Goal: Check status: Check status

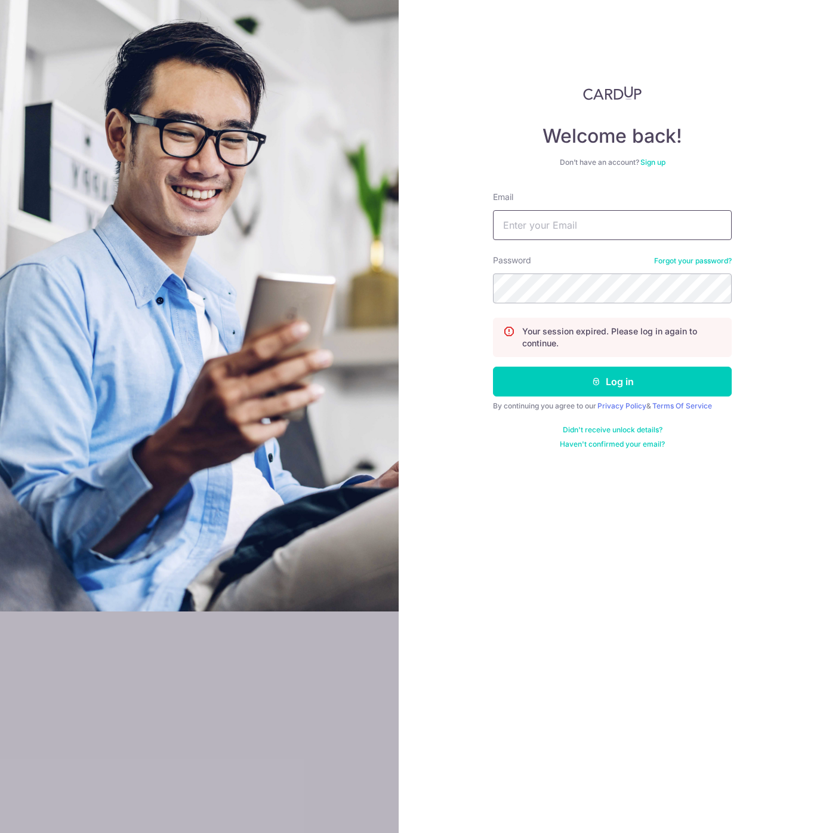
drag, startPoint x: 0, startPoint y: 0, endPoint x: 560, endPoint y: 224, distance: 603.0
click at [560, 224] on input "Email" at bounding box center [612, 225] width 239 height 30
click at [722, 232] on input "Email" at bounding box center [612, 225] width 239 height 30
click at [0, 832] on com-1password-button at bounding box center [0, 833] width 0 height 0
type input "[EMAIL_ADDRESS][DOMAIN_NAME]"
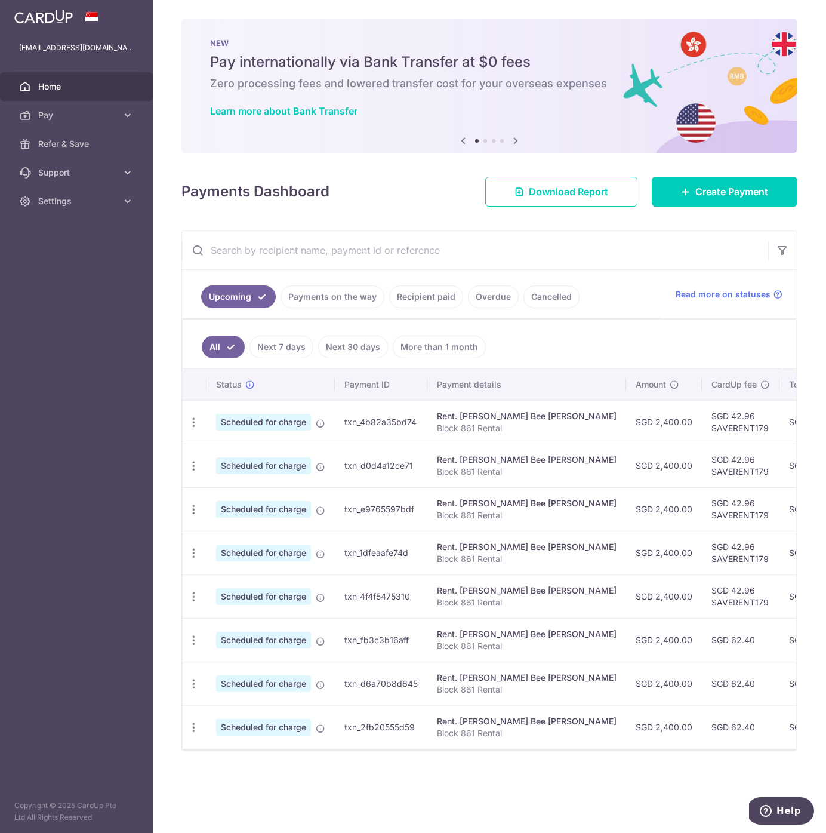
click at [331, 299] on link "Payments on the way" at bounding box center [333, 296] width 104 height 23
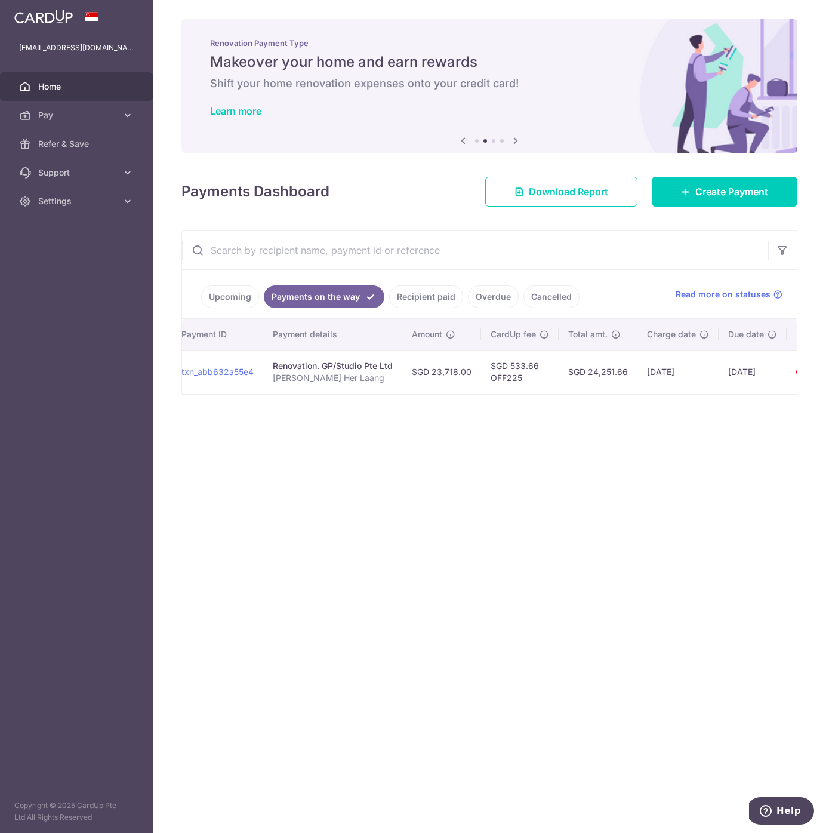
scroll to position [0, 220]
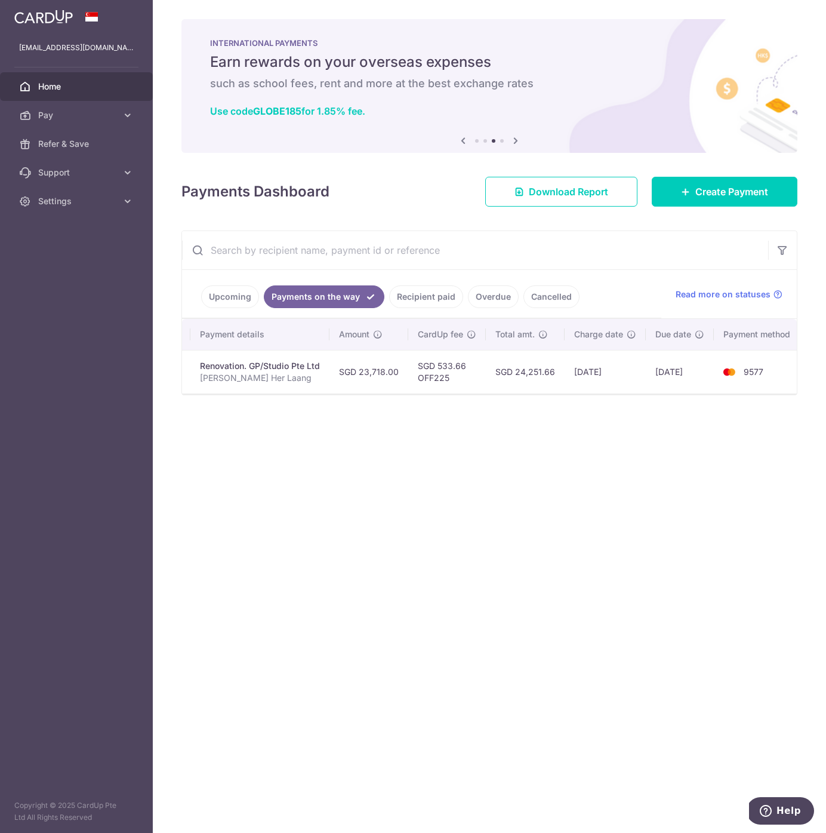
drag, startPoint x: 523, startPoint y: 399, endPoint x: 734, endPoint y: 400, distance: 211.3
click at [734, 400] on div "× Pause Schedule Pause all future payments in this series Pause just this one p…" at bounding box center [489, 416] width 673 height 833
